Goal: Use online tool/utility: Utilize a website feature to perform a specific function

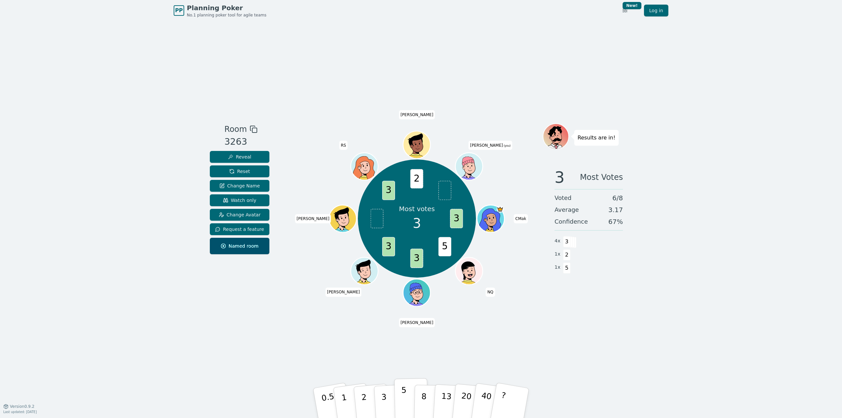
click at [403, 401] on p "5" at bounding box center [404, 403] width 6 height 36
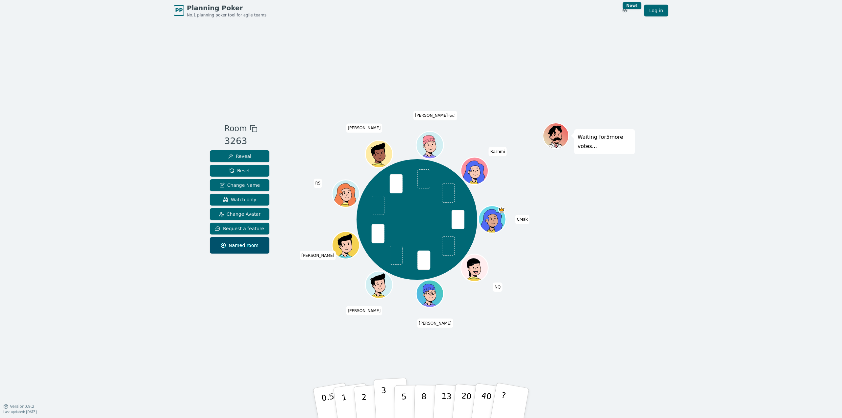
click at [382, 398] on p "3" at bounding box center [384, 404] width 7 height 36
click at [383, 402] on p "3" at bounding box center [384, 404] width 7 height 36
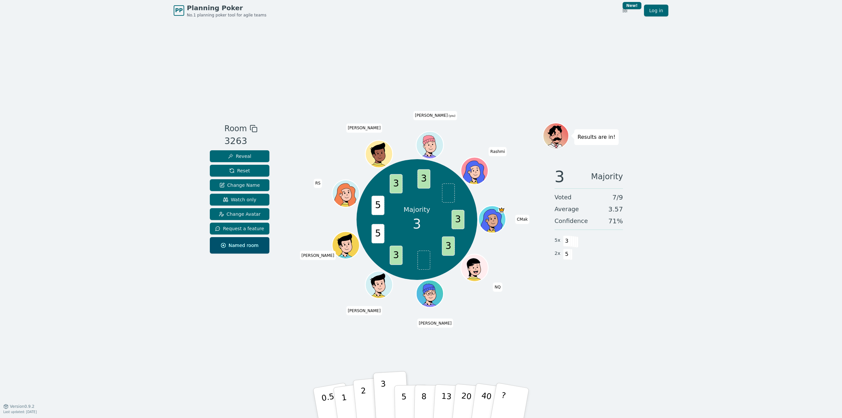
click at [368, 390] on button "2" at bounding box center [371, 403] width 37 height 52
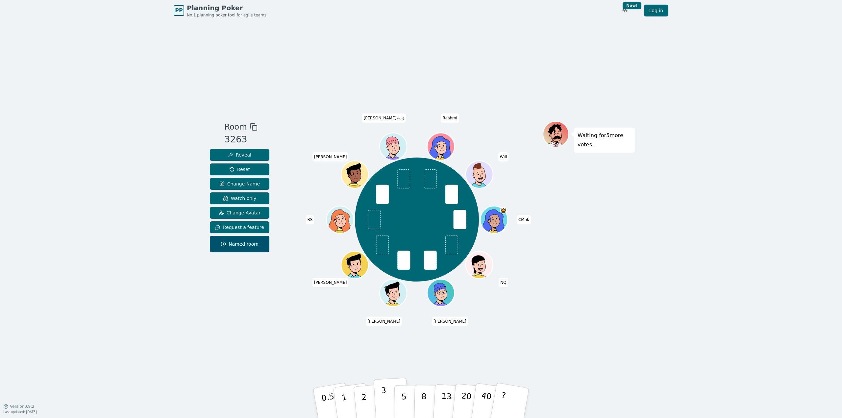
click at [382, 412] on p "3" at bounding box center [384, 404] width 7 height 36
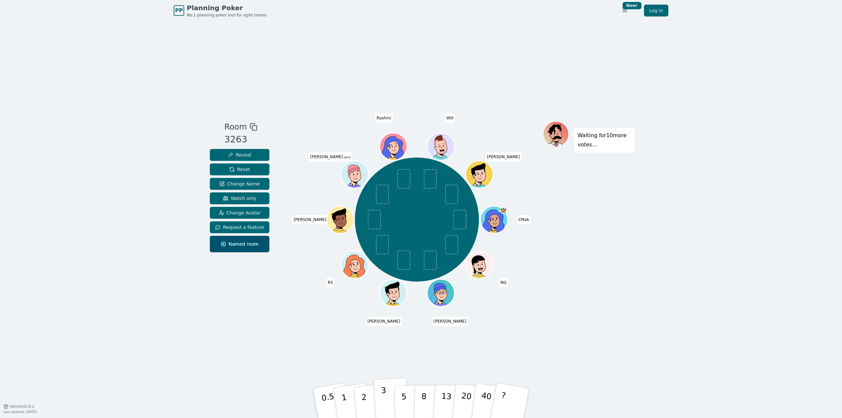
click at [380, 402] on button "3" at bounding box center [392, 403] width 36 height 51
click at [158, 323] on div "PP Planning Poker No.1 planning poker tool for agile teams Toggle theme New! Lo…" at bounding box center [421, 209] width 842 height 418
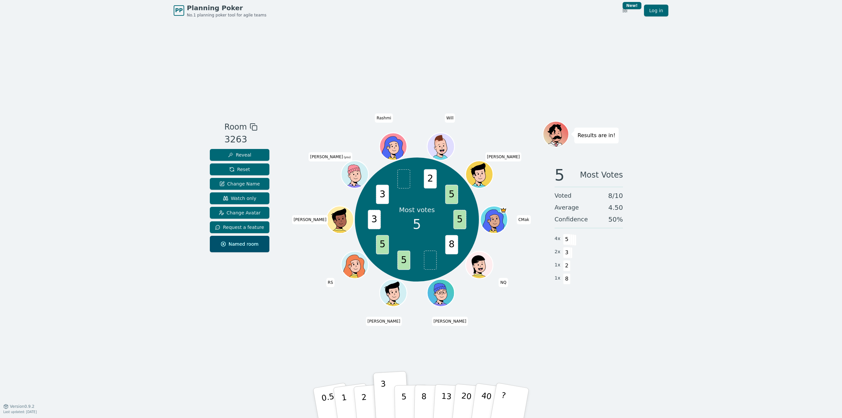
click at [267, 324] on div "Room 3263 Reveal Reset Change Name Watch only Change Avatar Request a feature N…" at bounding box center [421, 213] width 428 height 385
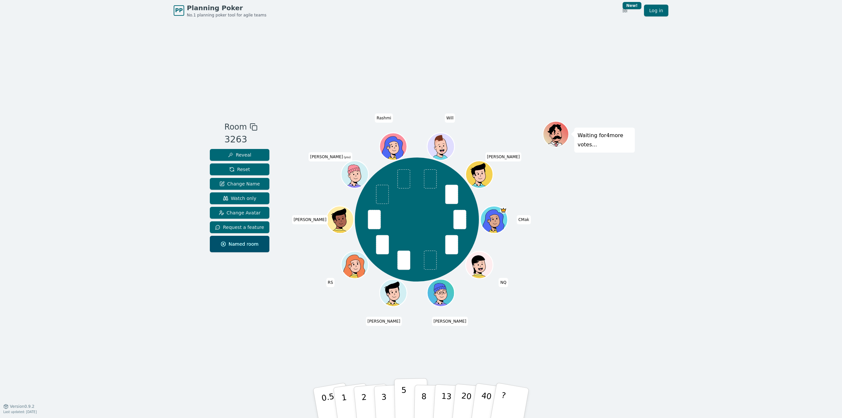
click at [398, 401] on button "5" at bounding box center [411, 403] width 34 height 50
drag, startPoint x: 202, startPoint y: 308, endPoint x: 206, endPoint y: 309, distance: 4.0
click at [205, 309] on div "PP Planning Poker No.1 planning poker tool for agile teams Toggle theme New! Lo…" at bounding box center [421, 209] width 842 height 418
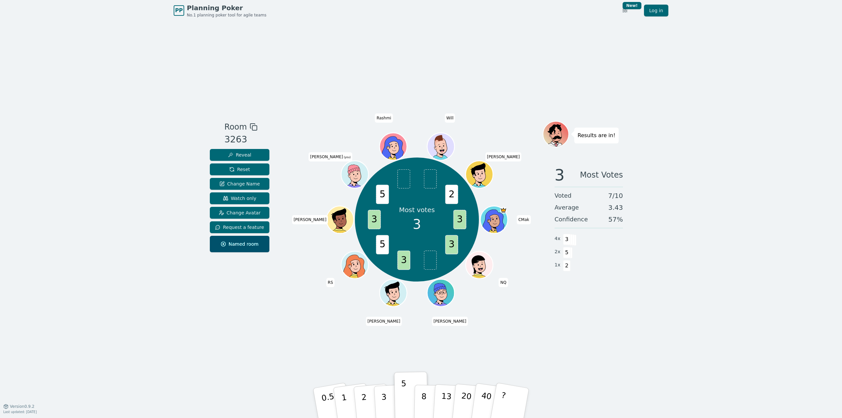
click at [272, 375] on div "Room 3263 Reveal Reset Change Name Watch only Change Avatar Request a feature N…" at bounding box center [421, 213] width 428 height 385
